Goal: Information Seeking & Learning: Learn about a topic

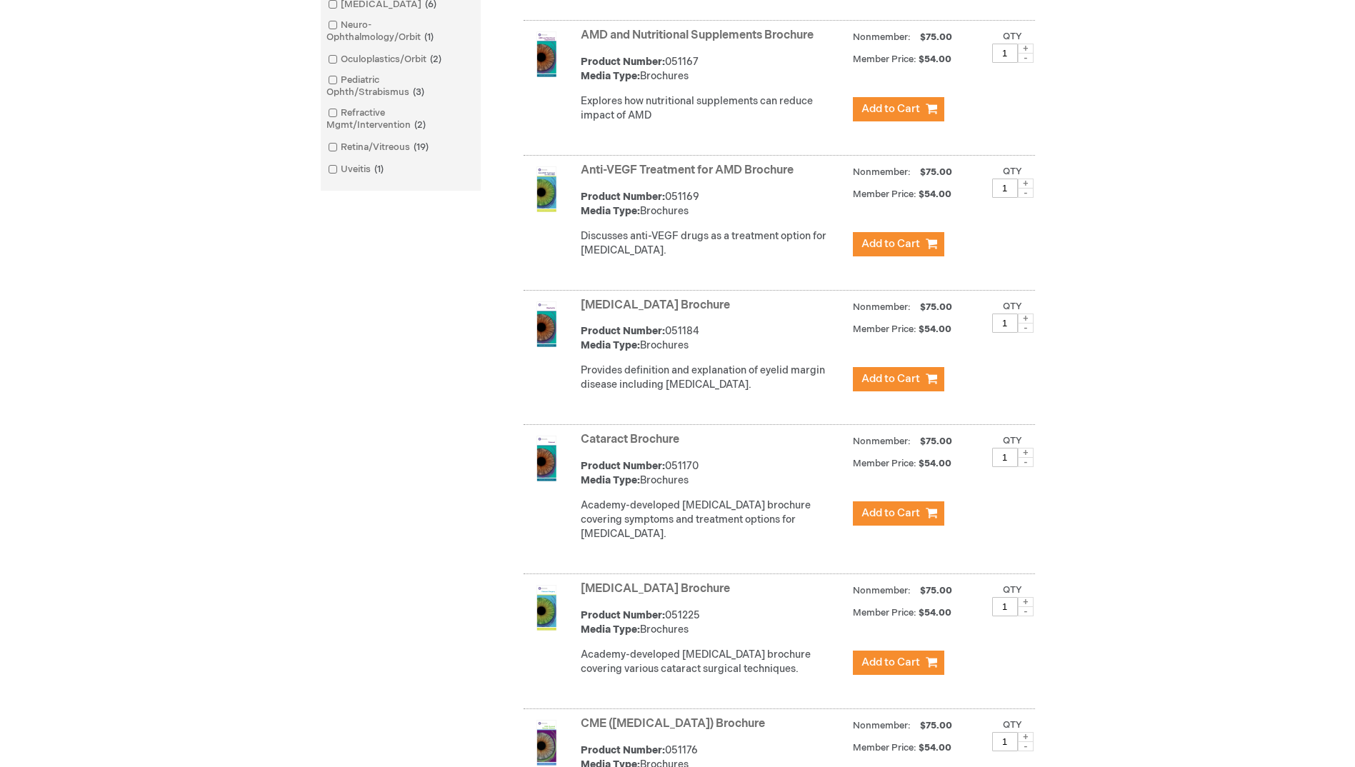
scroll to position [214, 0]
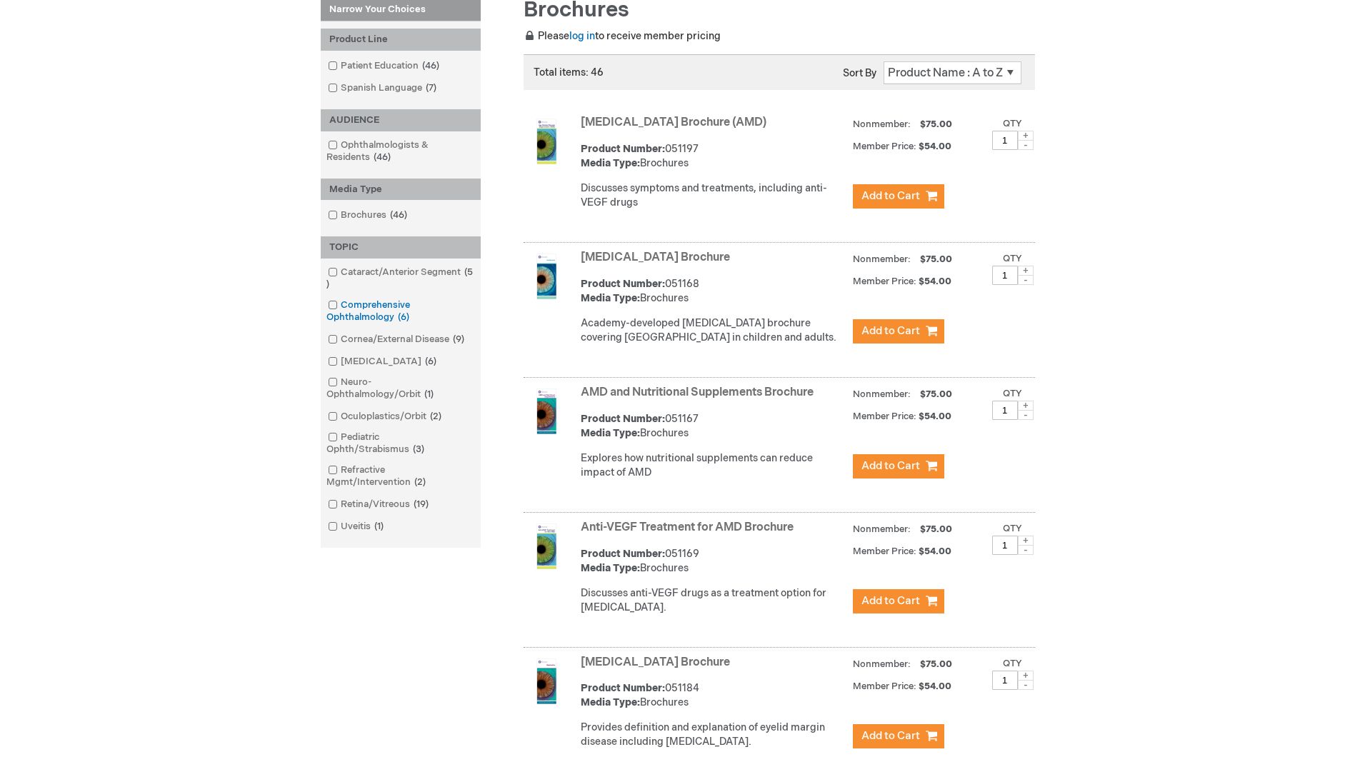
click at [366, 310] on link "Comprehensive Ophthalmology 6 items" at bounding box center [400, 312] width 153 height 26
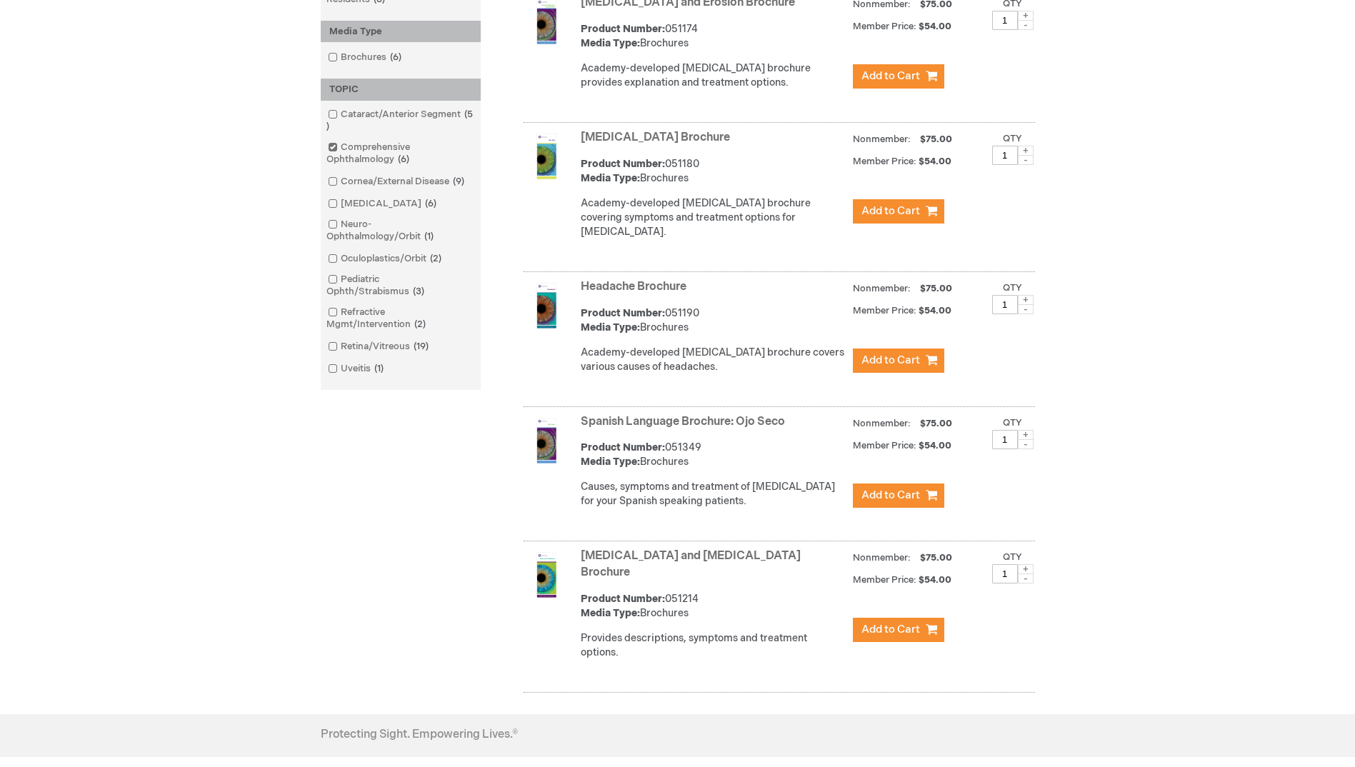
scroll to position [255, 0]
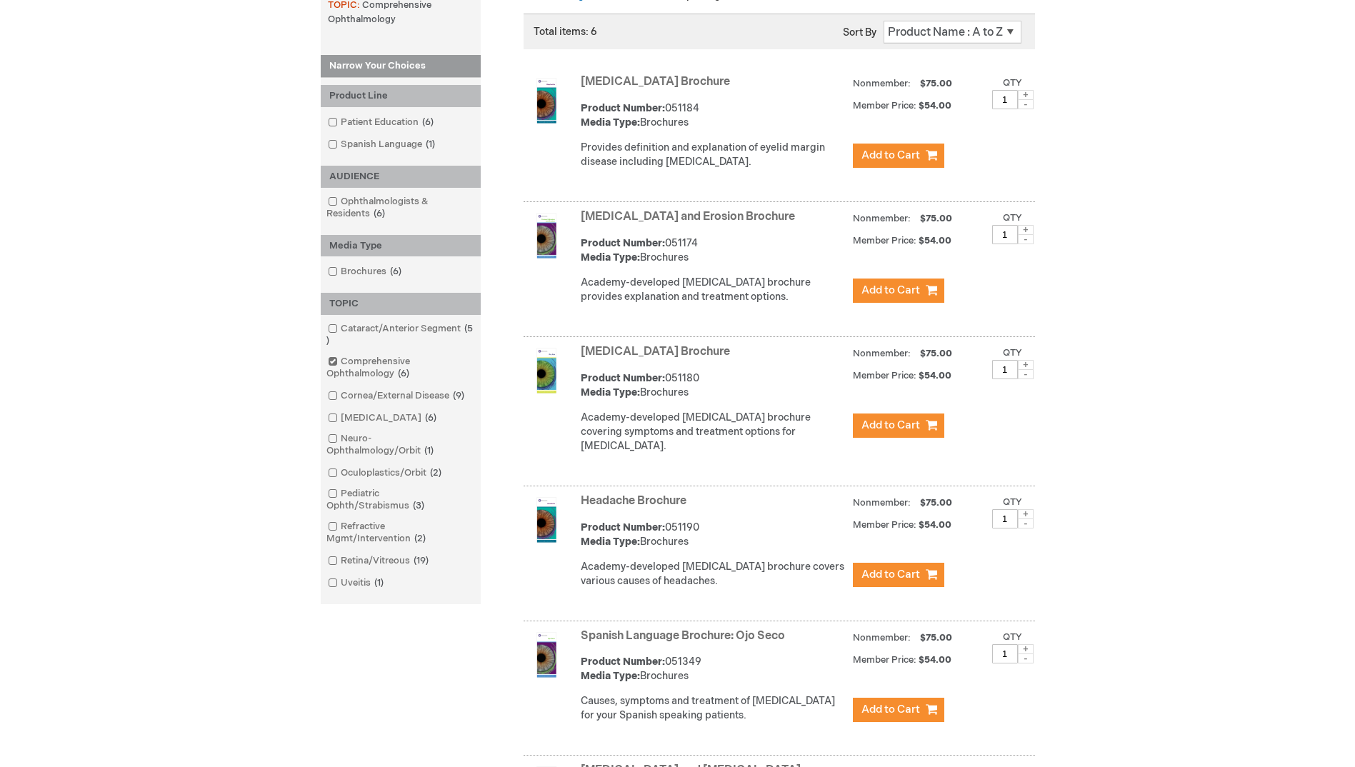
scroll to position [214, 0]
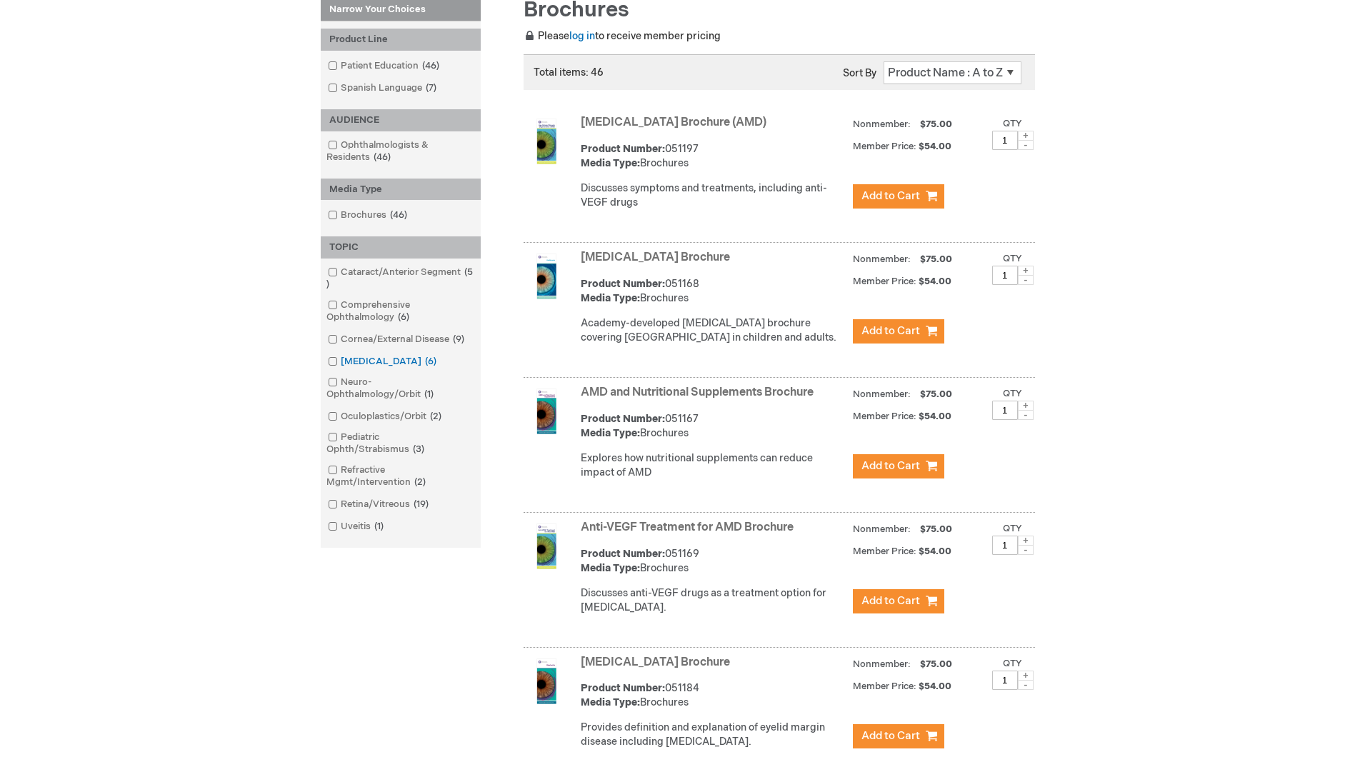
click at [367, 361] on link "[MEDICAL_DATA] 6 items" at bounding box center [383, 362] width 118 height 14
click at [395, 335] on link "Cornea/External Disease 9 items" at bounding box center [397, 340] width 146 height 14
click at [382, 525] on span "1 item" at bounding box center [379, 526] width 16 height 11
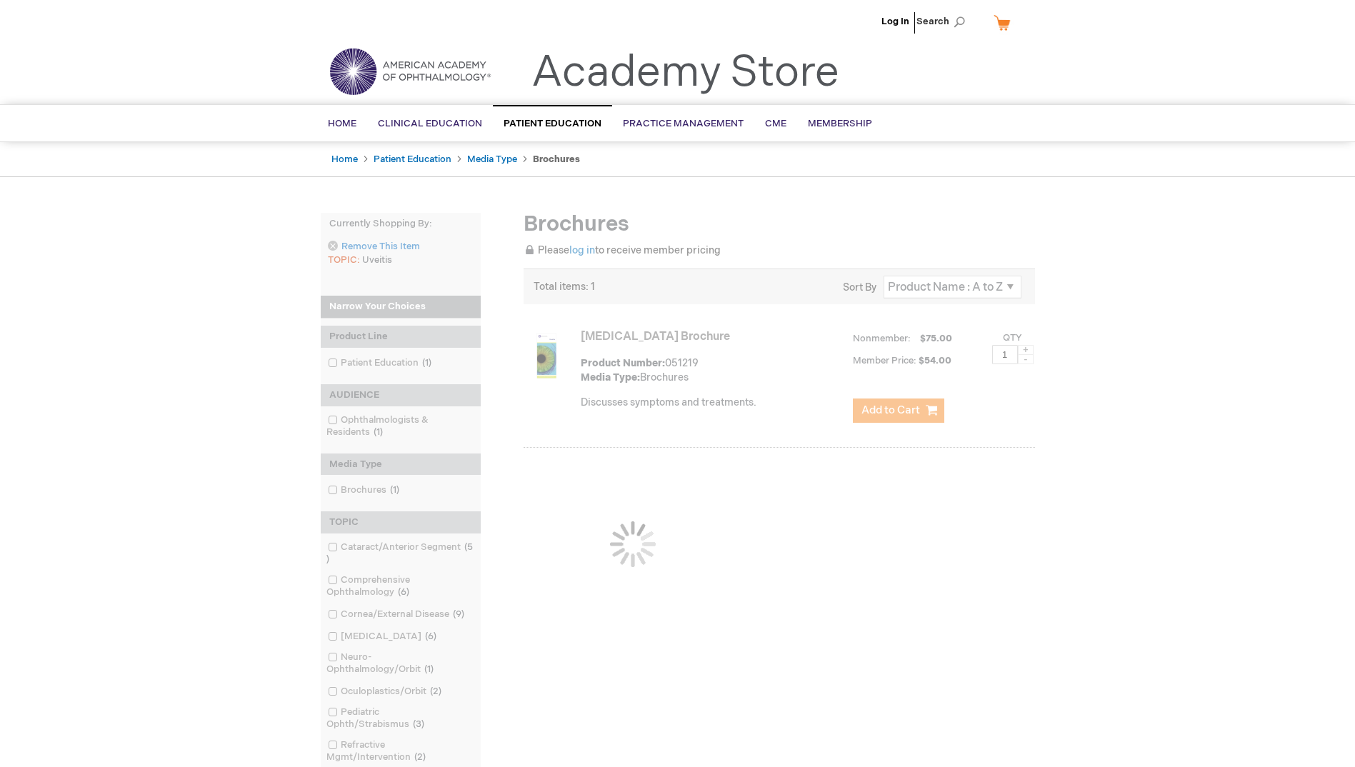
scroll to position [214, 0]
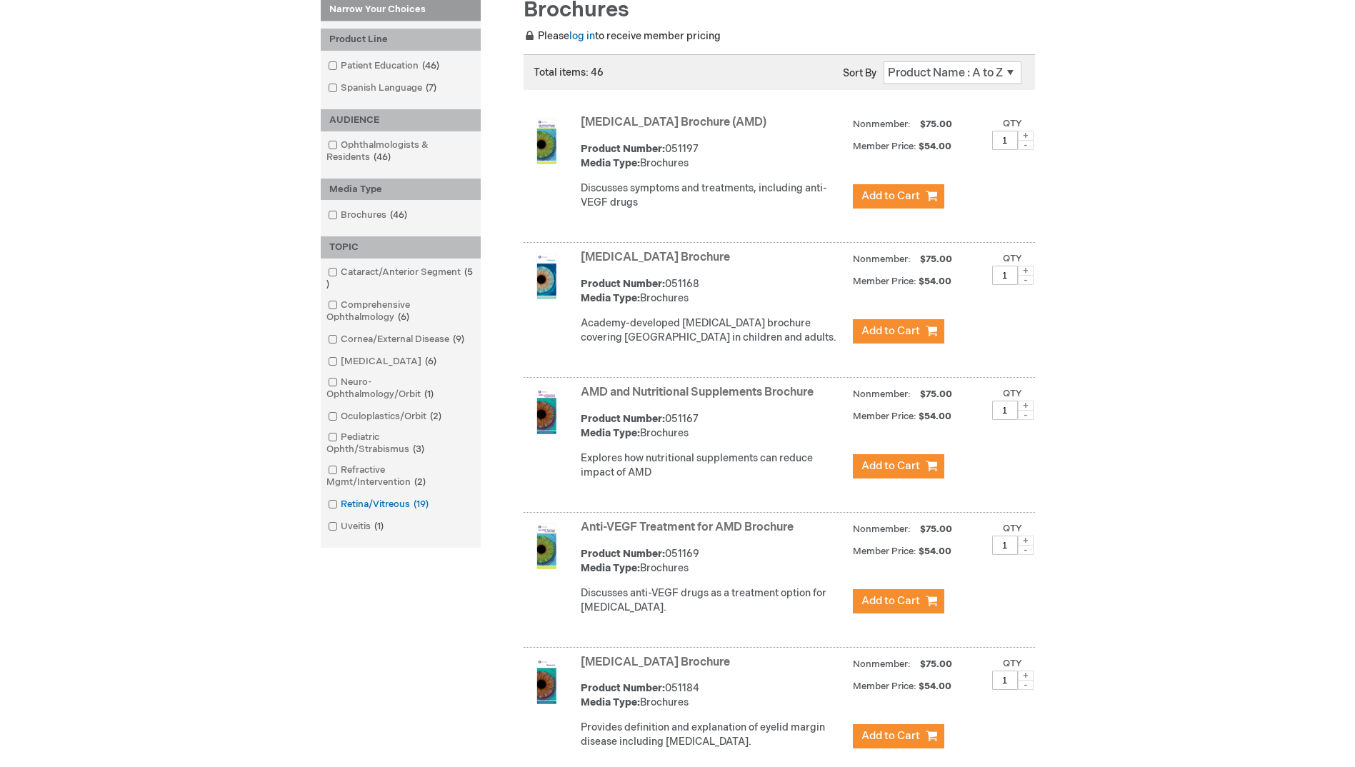
click at [362, 504] on link "Retina/Vitreous 19 items" at bounding box center [379, 505] width 110 height 14
click at [360, 317] on link "Comprehensive Ophthalmology 6 items" at bounding box center [400, 312] width 153 height 26
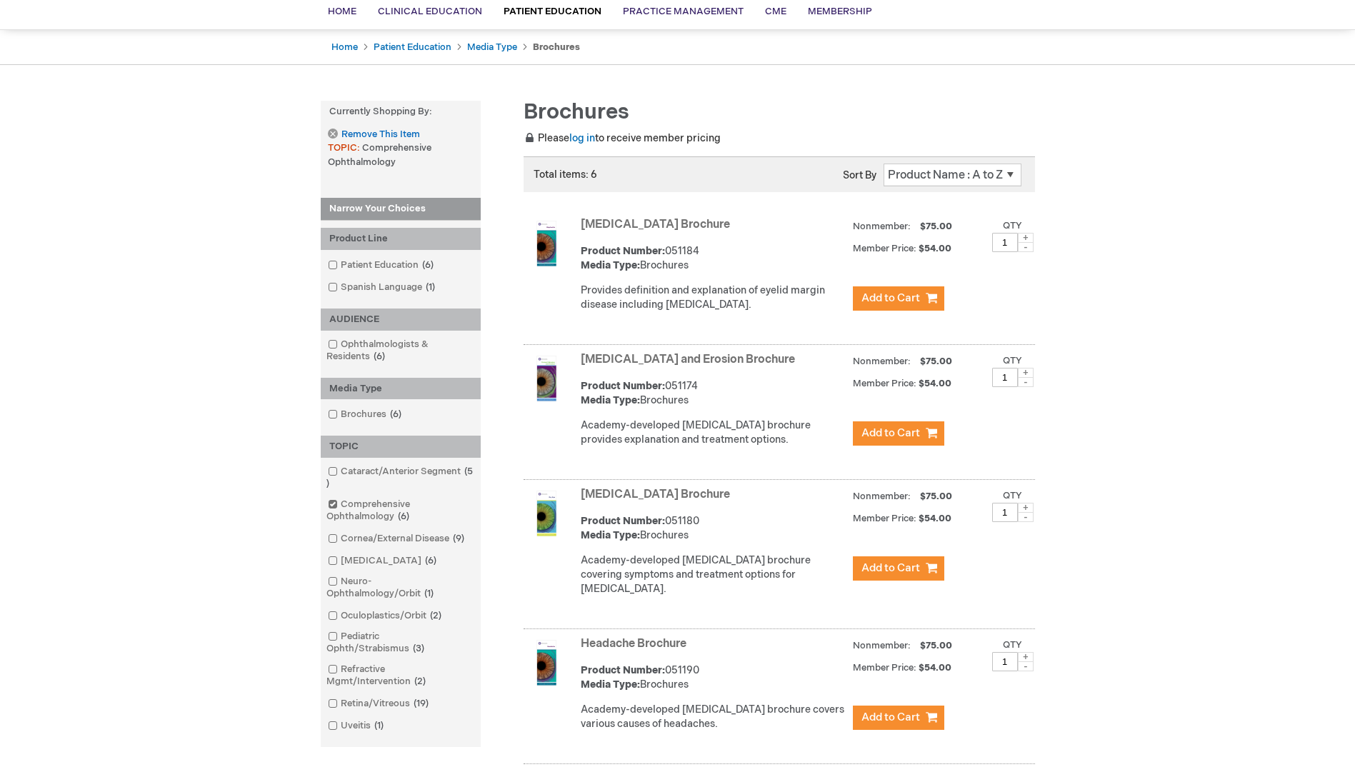
scroll to position [184, 0]
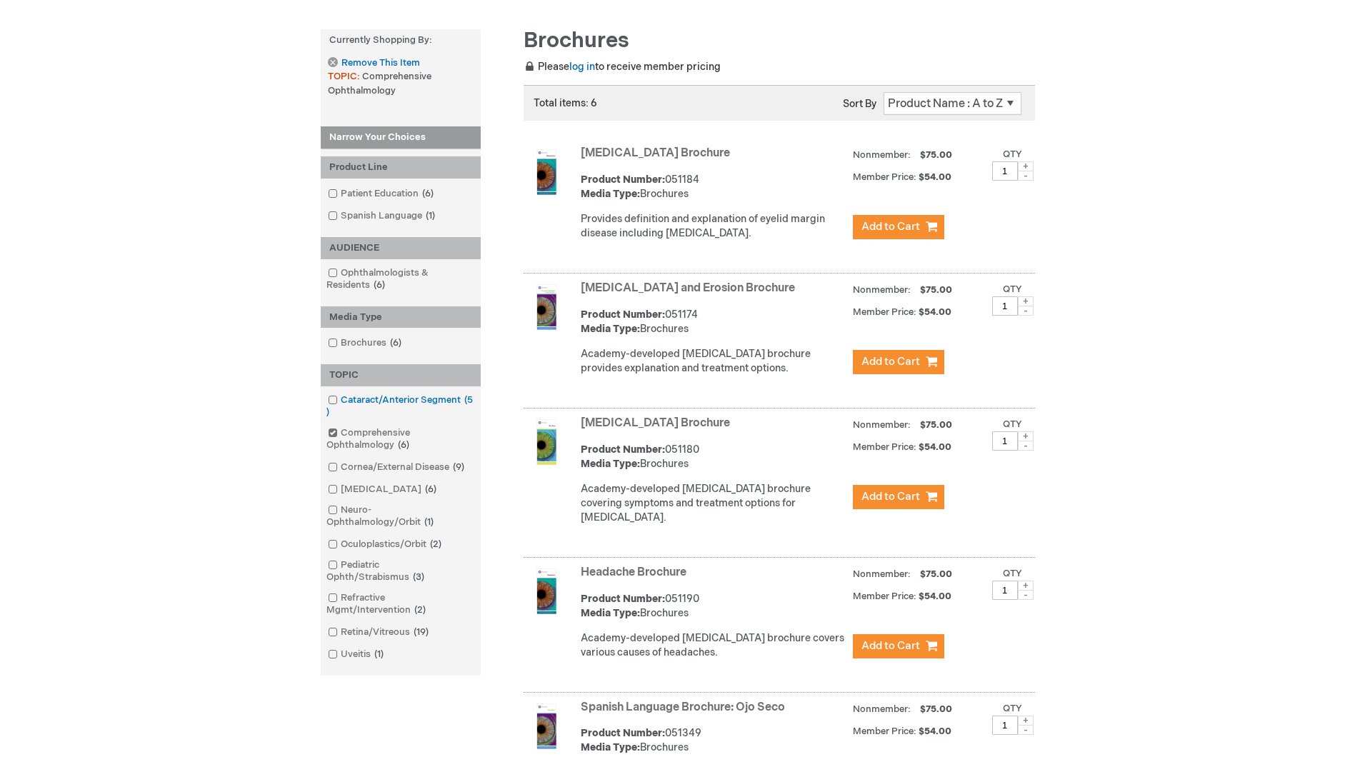
click at [374, 398] on link "Cataract/Anterior Segment 5 items" at bounding box center [400, 407] width 153 height 26
